Goal: Task Accomplishment & Management: Use online tool/utility

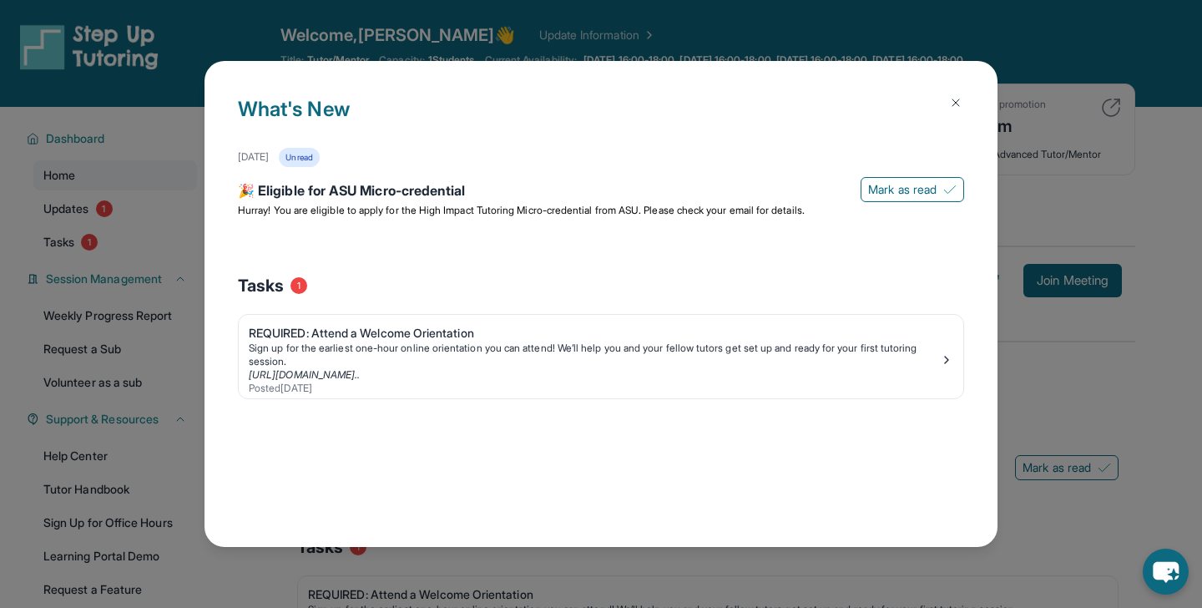
click at [949, 98] on button at bounding box center [955, 102] width 33 height 33
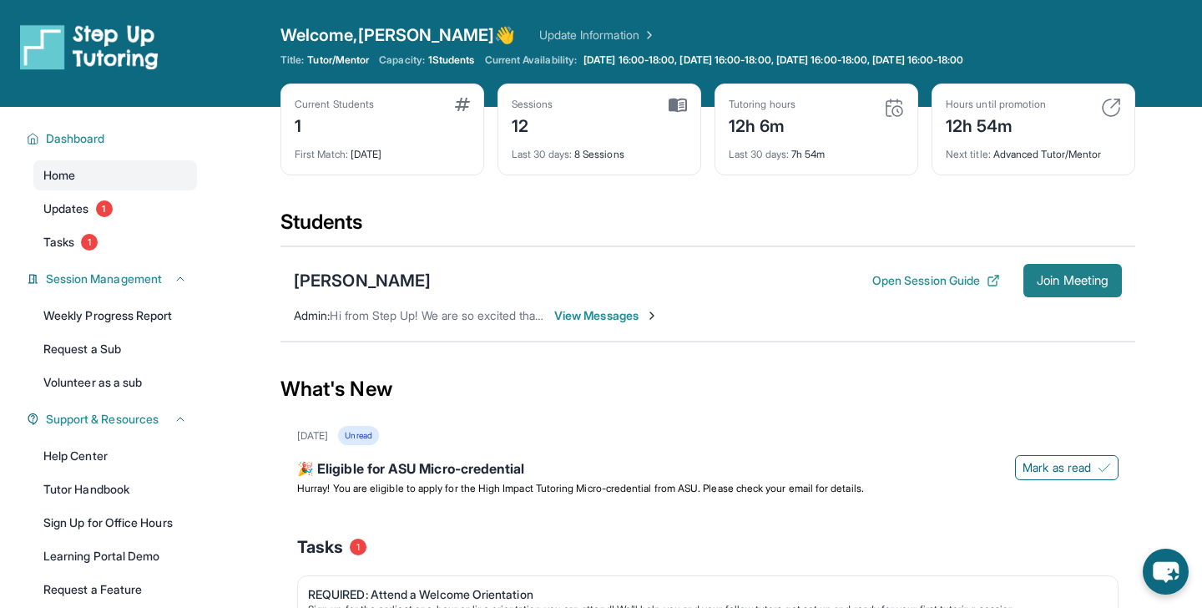
click at [1024, 291] on button "Join Meeting" at bounding box center [1073, 280] width 99 height 33
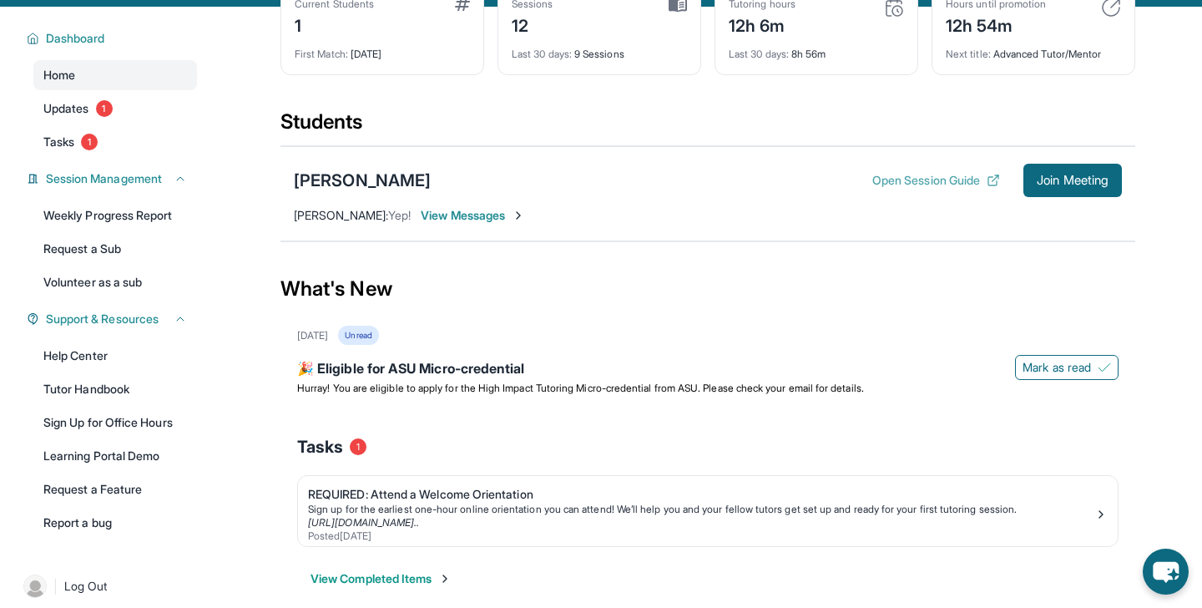
scroll to position [119, 0]
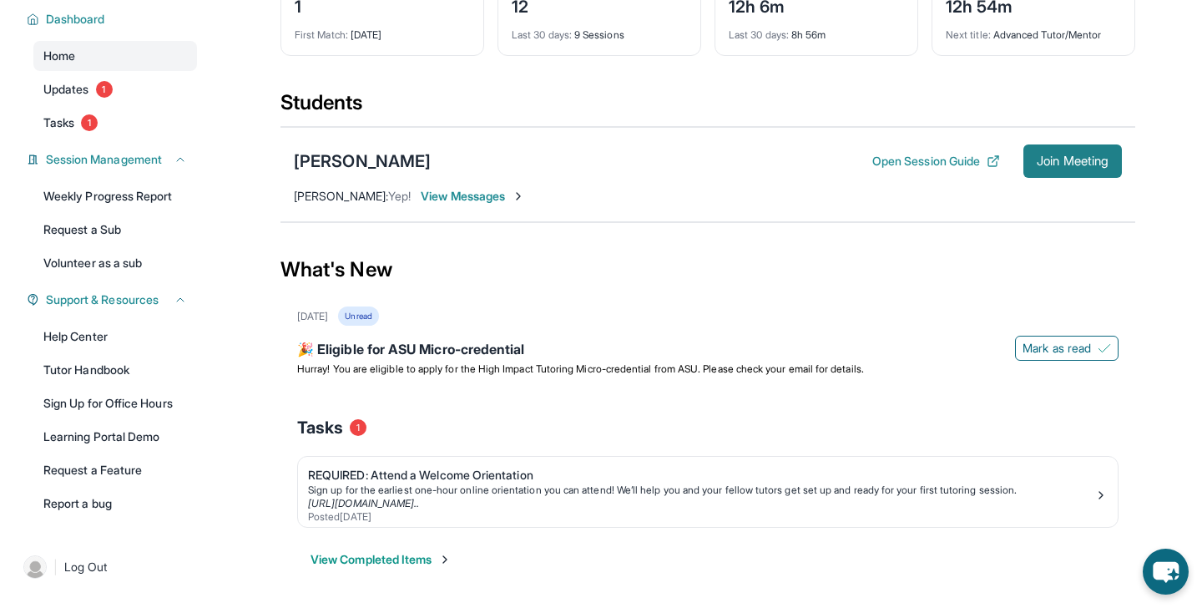
click at [1025, 161] on button "Join Meeting" at bounding box center [1073, 160] width 99 height 33
